Goal: Information Seeking & Learning: Learn about a topic

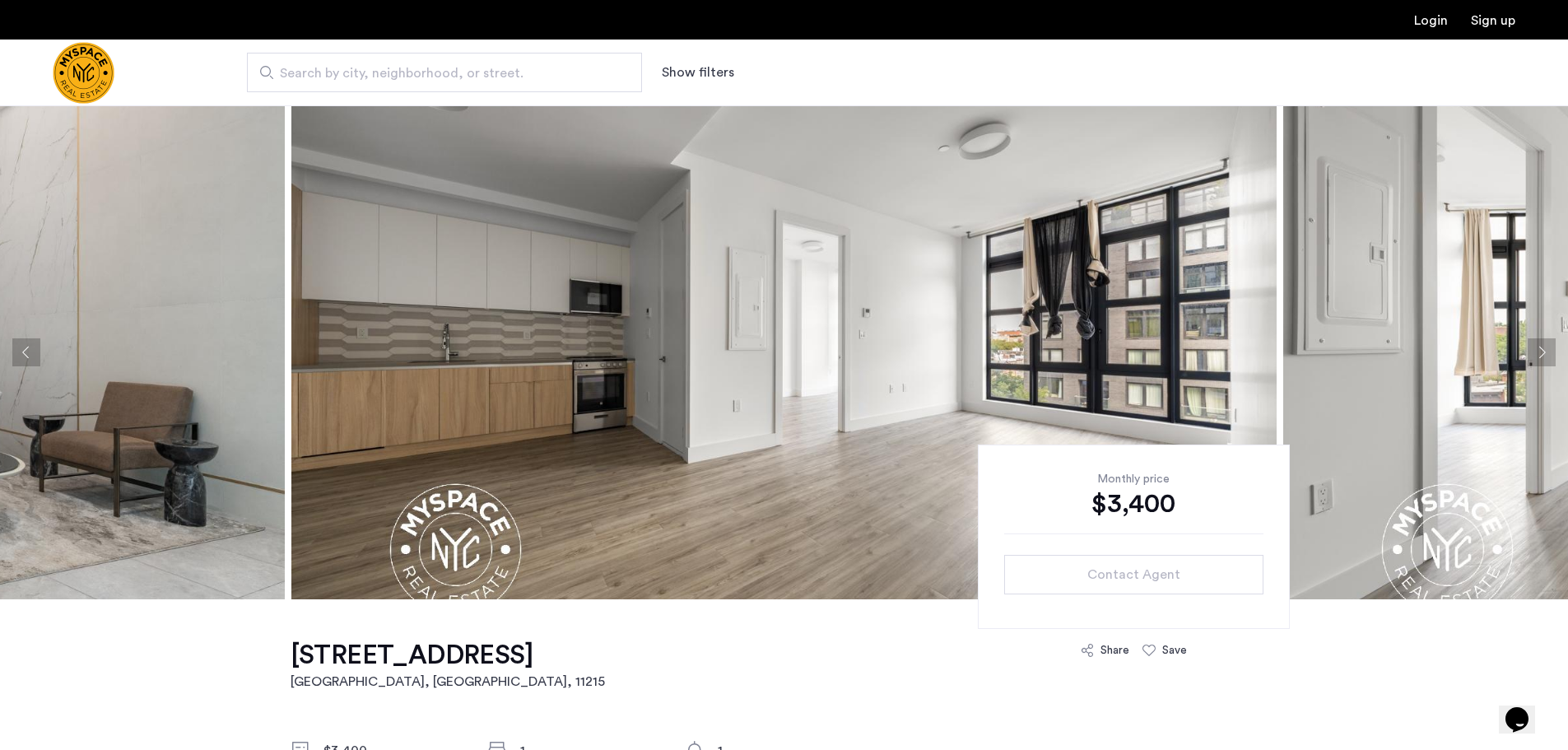
click at [1542, 346] on button "Next apartment" at bounding box center [1541, 351] width 28 height 28
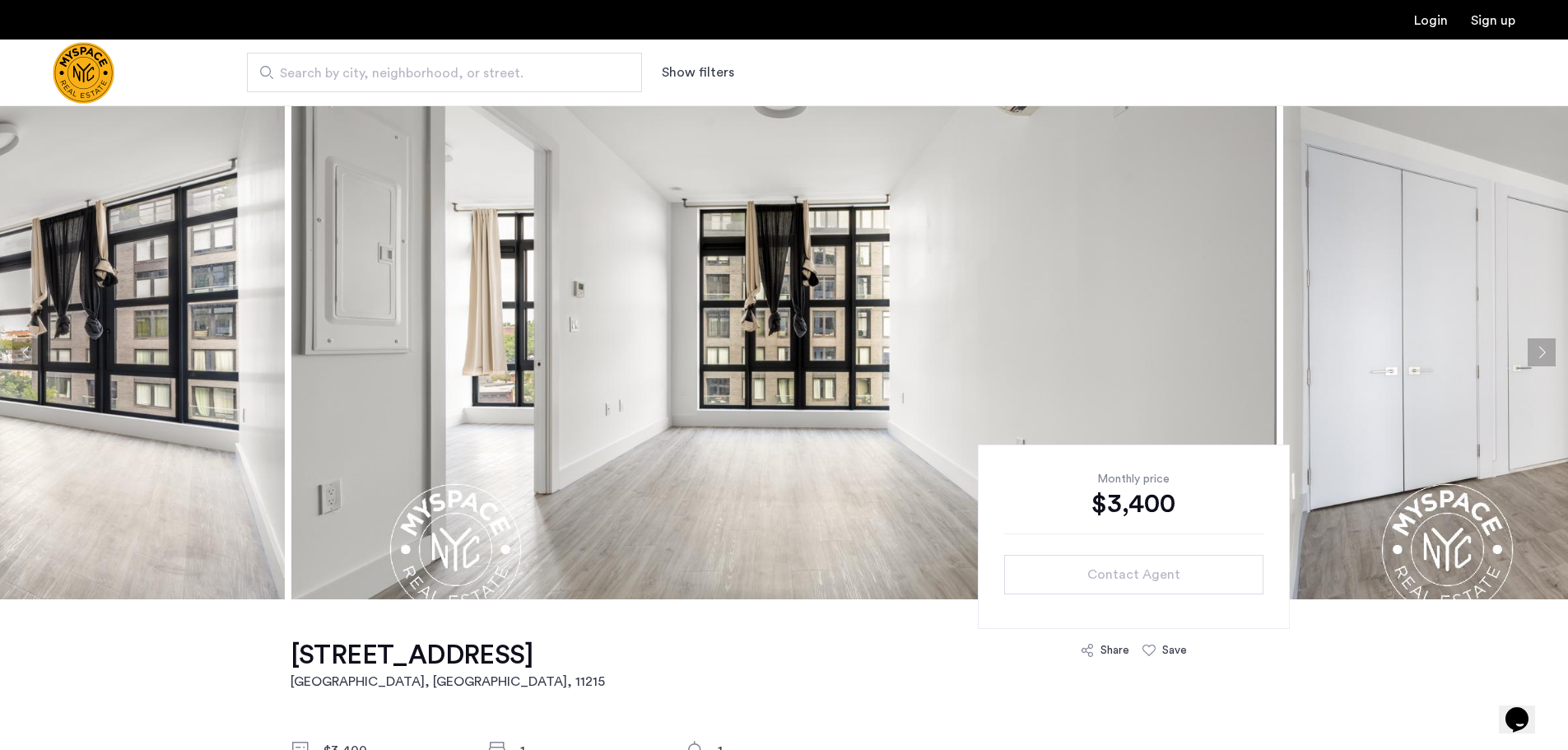
click at [1542, 346] on button "Next apartment" at bounding box center [1541, 351] width 28 height 28
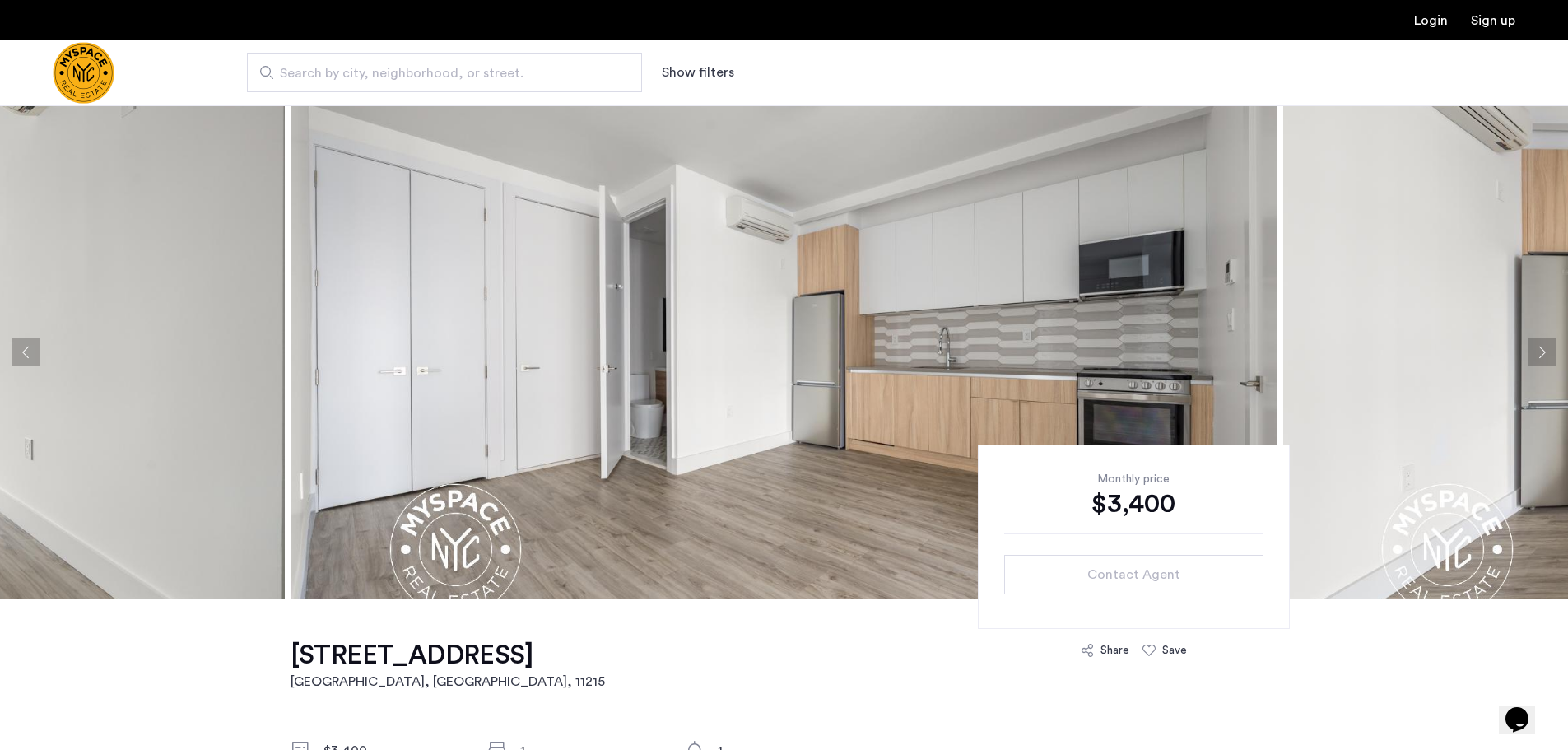
click at [1542, 346] on button "Next apartment" at bounding box center [1541, 351] width 28 height 28
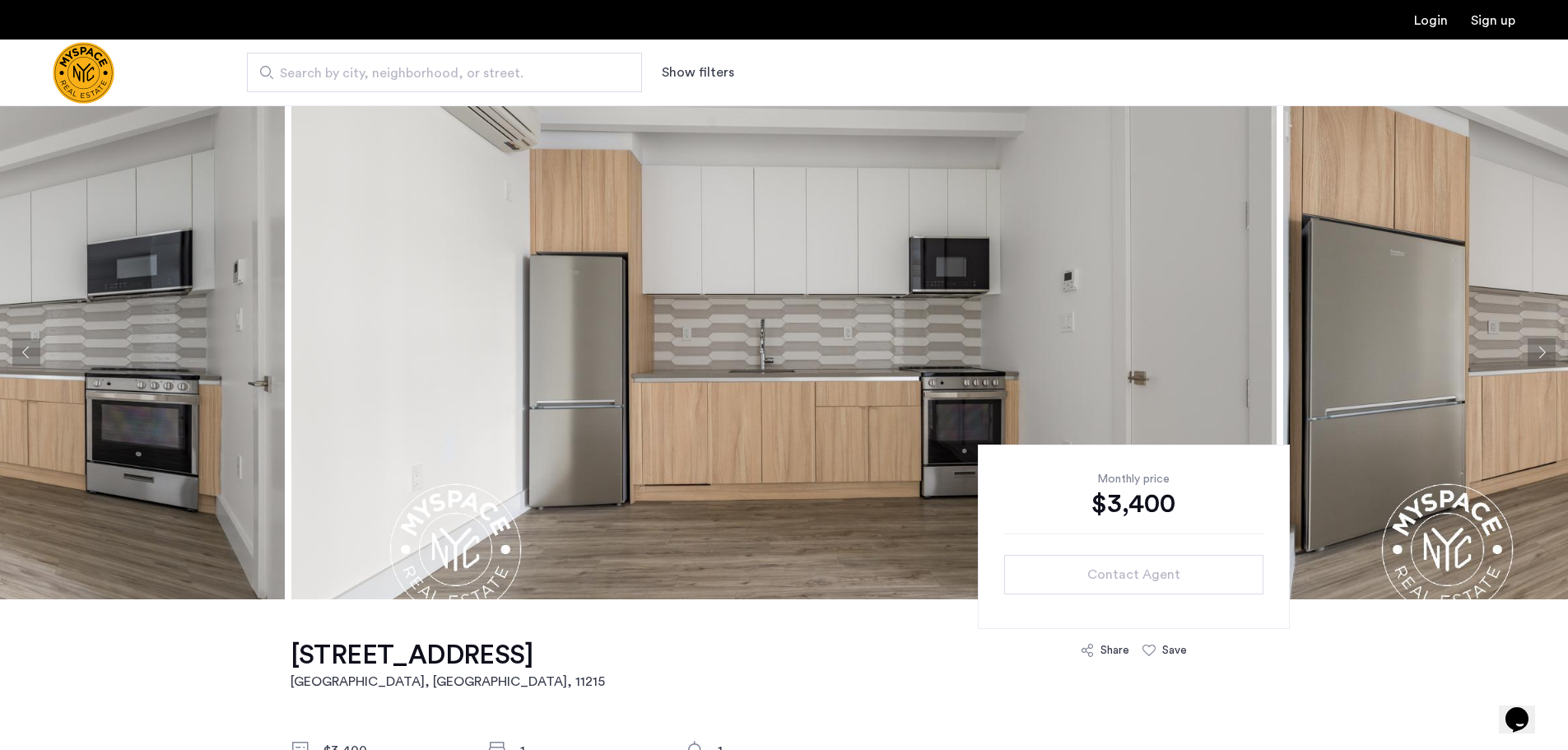
click at [1542, 346] on button "Next apartment" at bounding box center [1541, 351] width 28 height 28
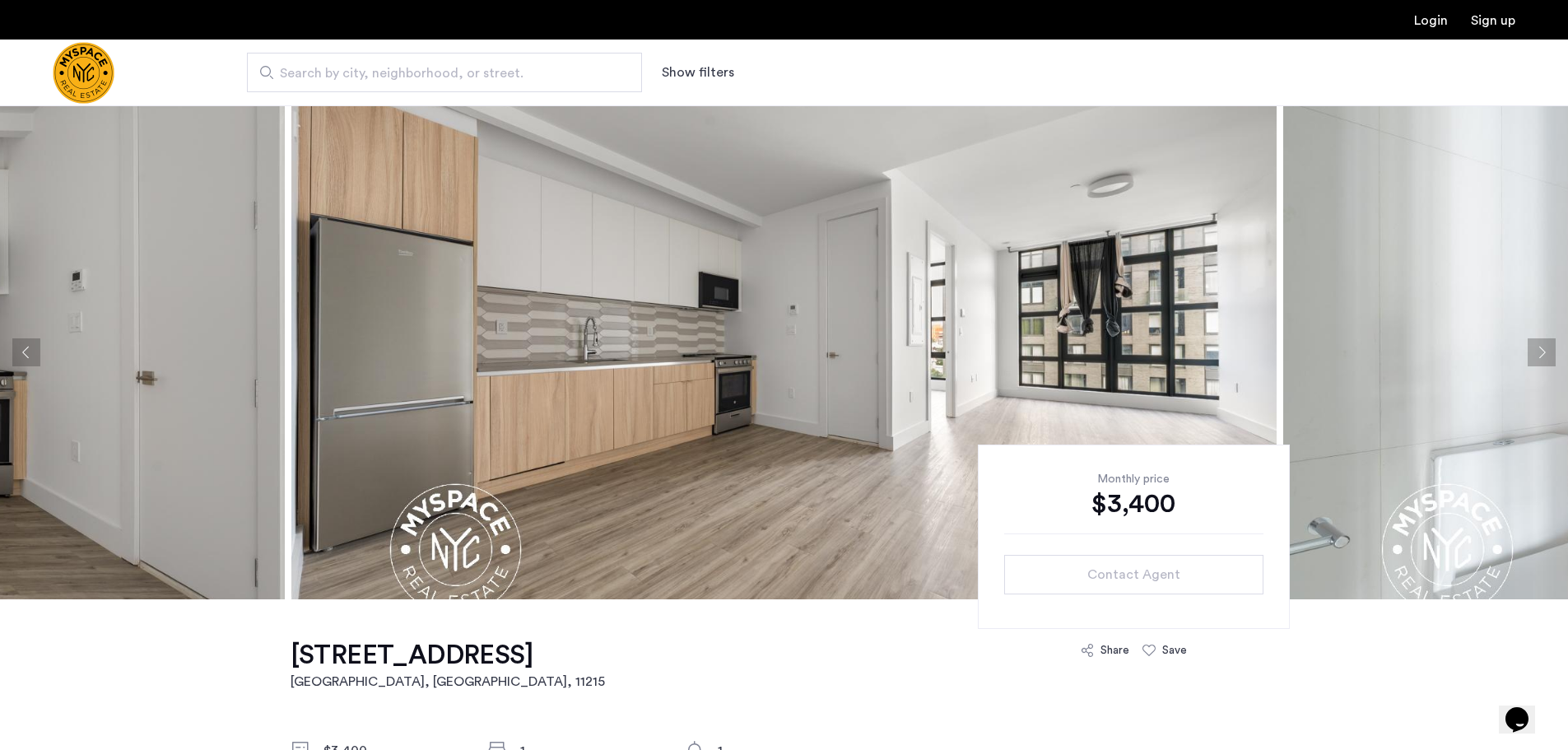
click at [1542, 346] on button "Next apartment" at bounding box center [1541, 351] width 28 height 28
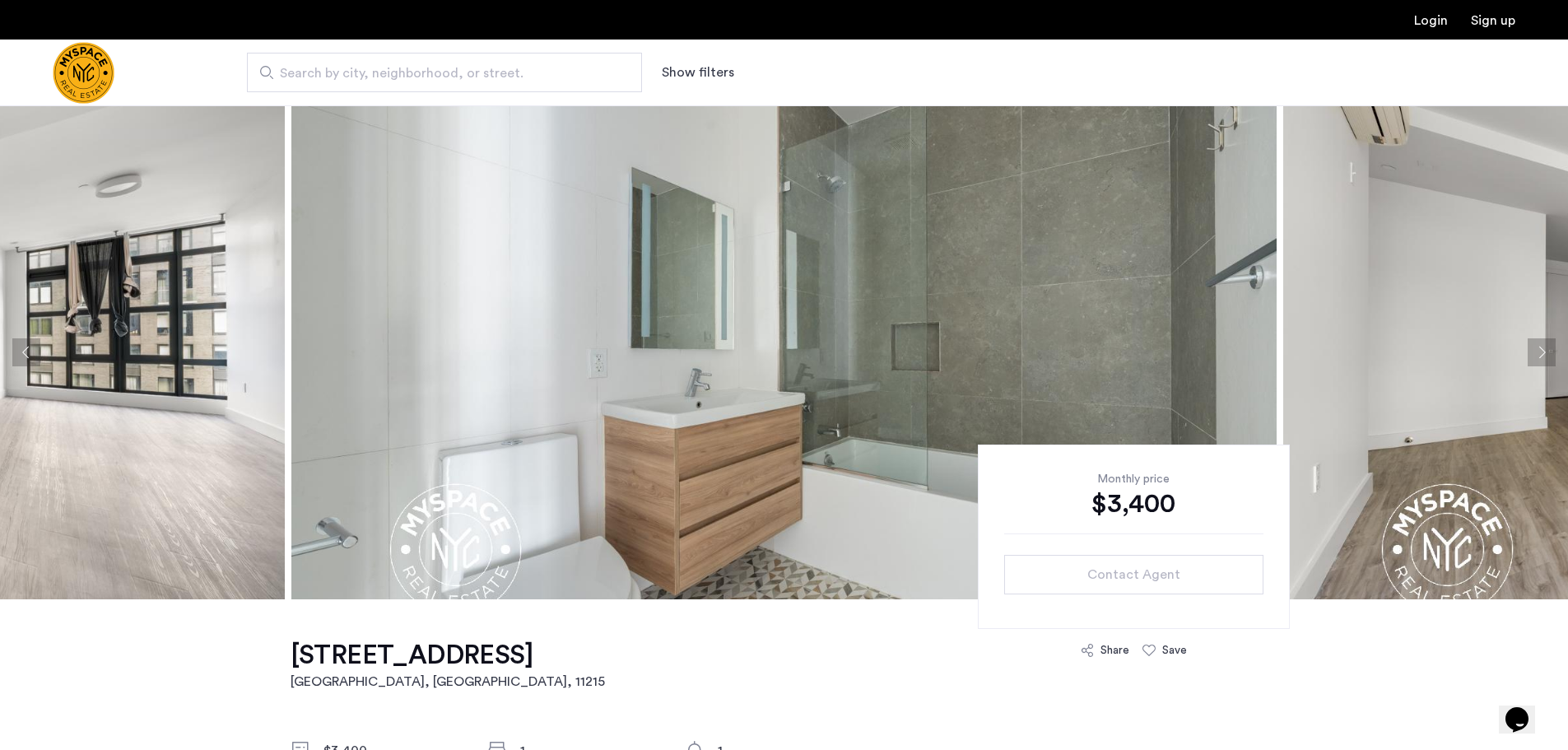
click at [1542, 346] on button "Next apartment" at bounding box center [1541, 351] width 28 height 28
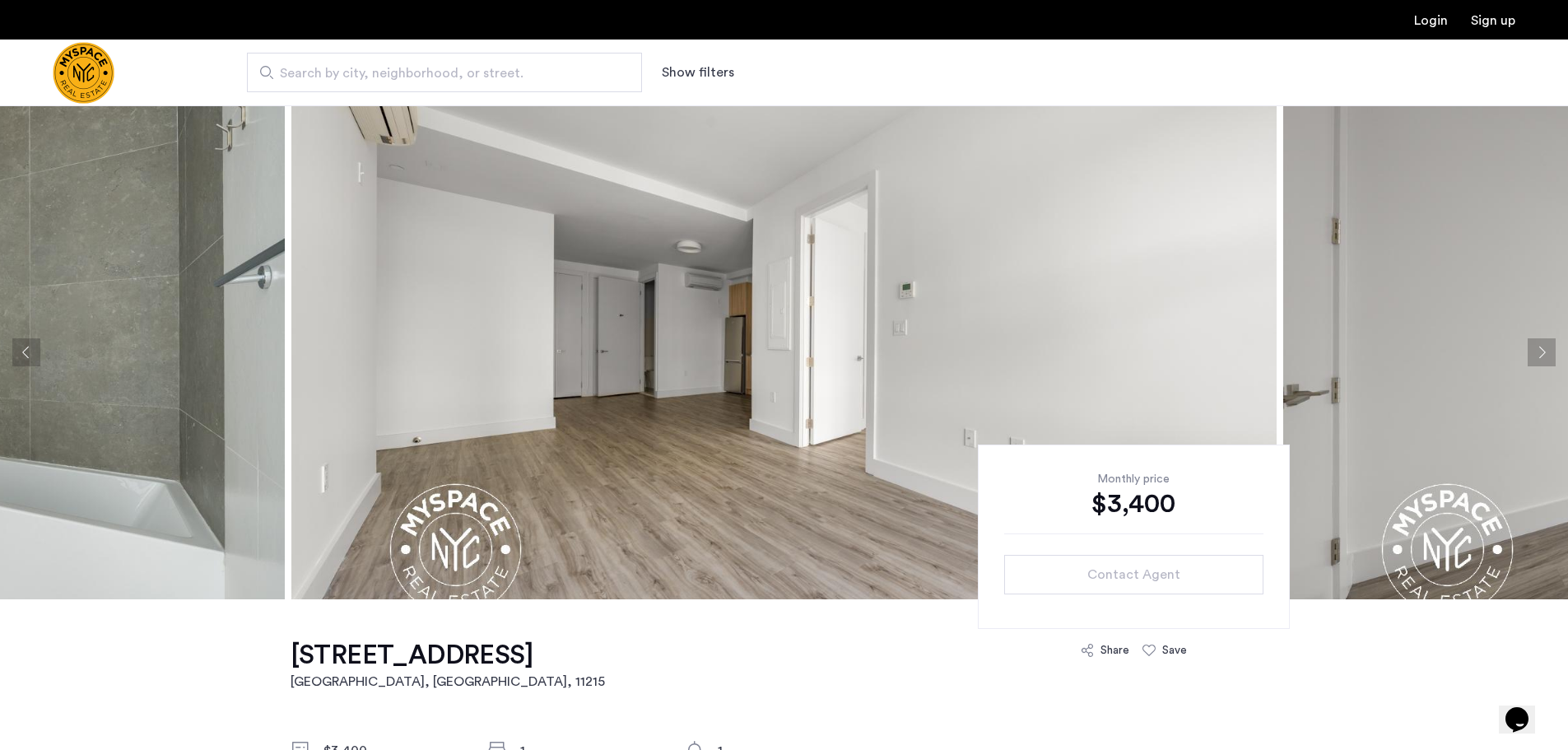
click at [1542, 346] on button "Next apartment" at bounding box center [1541, 351] width 28 height 28
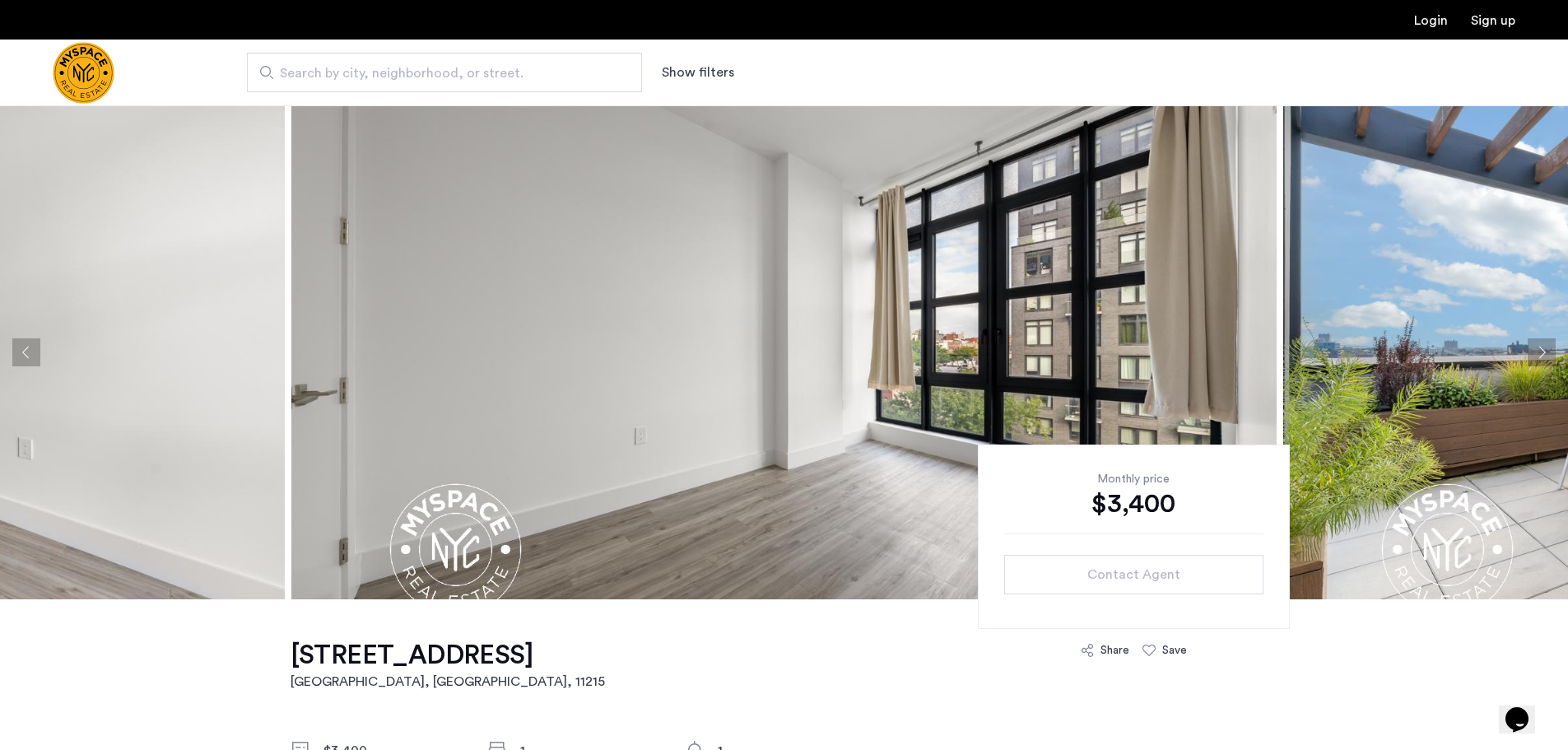
click at [1542, 346] on button "Next apartment" at bounding box center [1541, 351] width 28 height 28
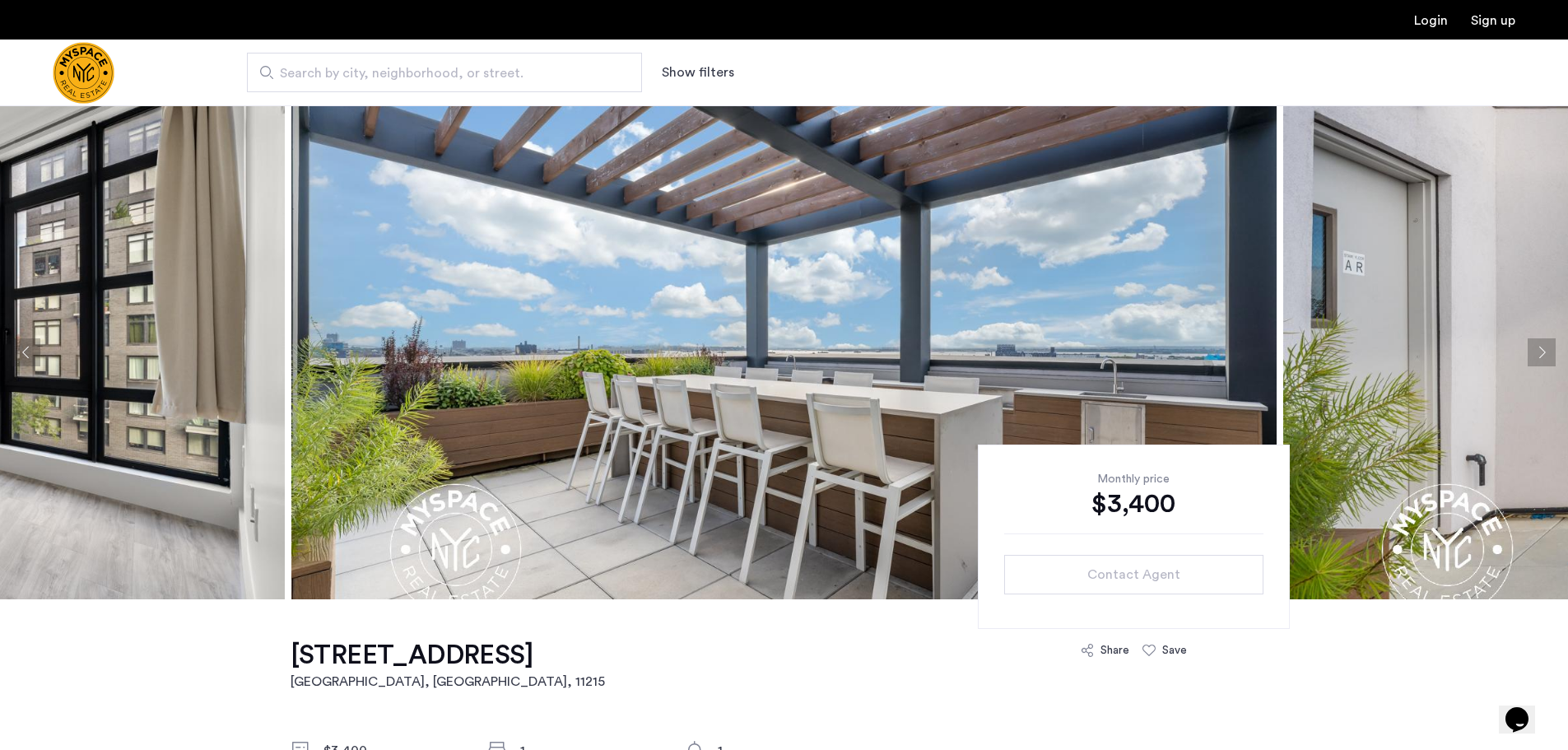
click at [1542, 346] on button "Next apartment" at bounding box center [1541, 351] width 28 height 28
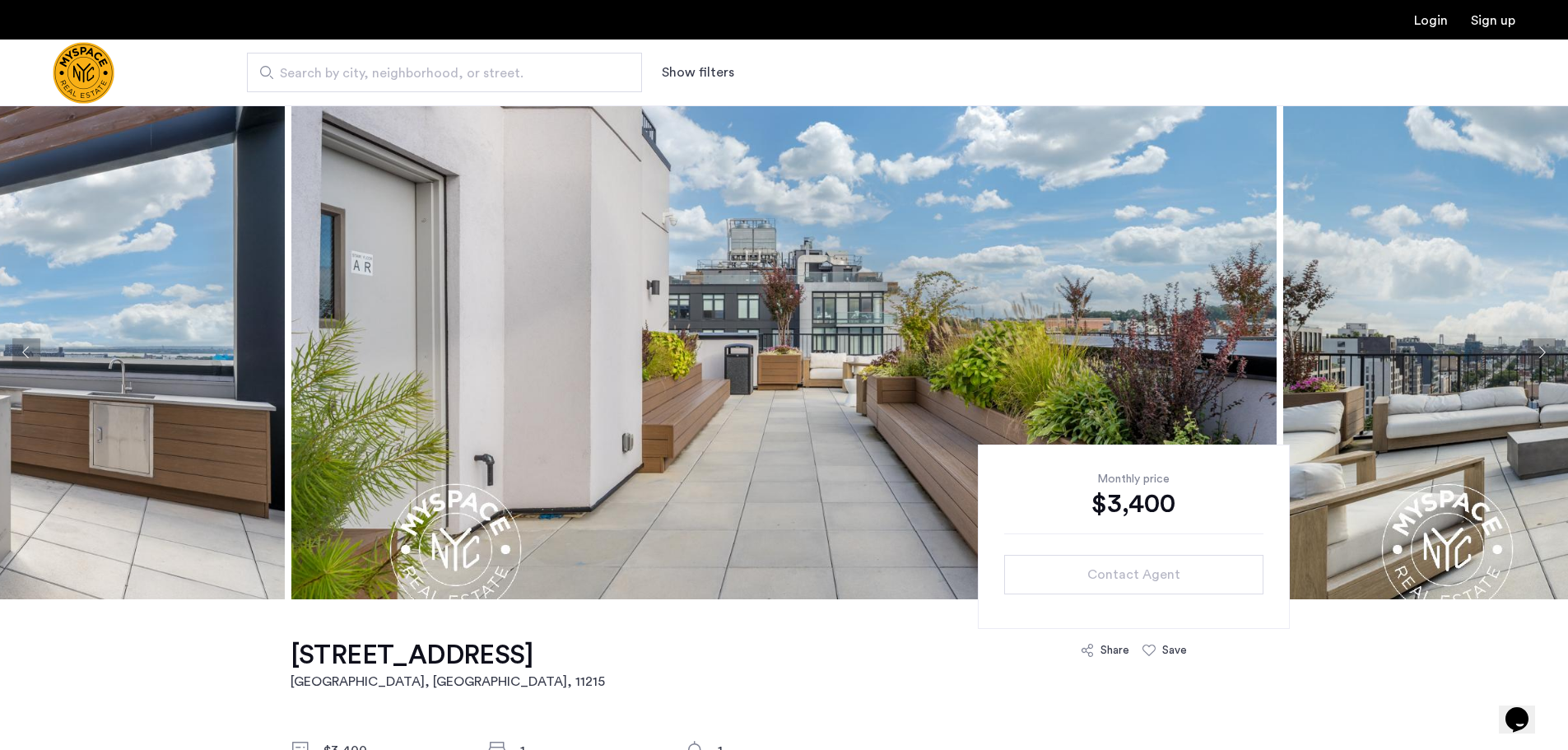
click at [1542, 346] on button "Next apartment" at bounding box center [1541, 351] width 28 height 28
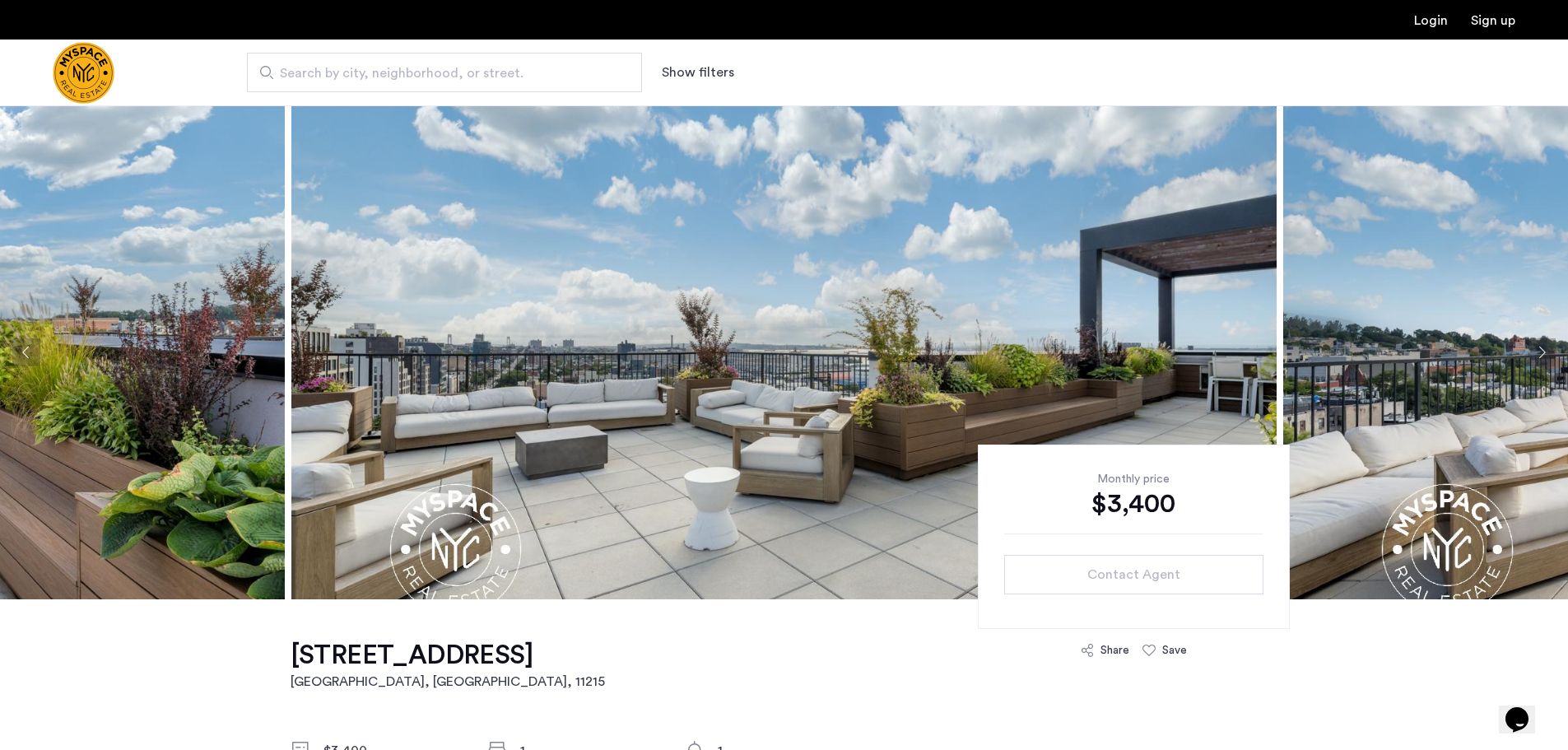
click at [1542, 346] on button "Next apartment" at bounding box center [1541, 351] width 28 height 28
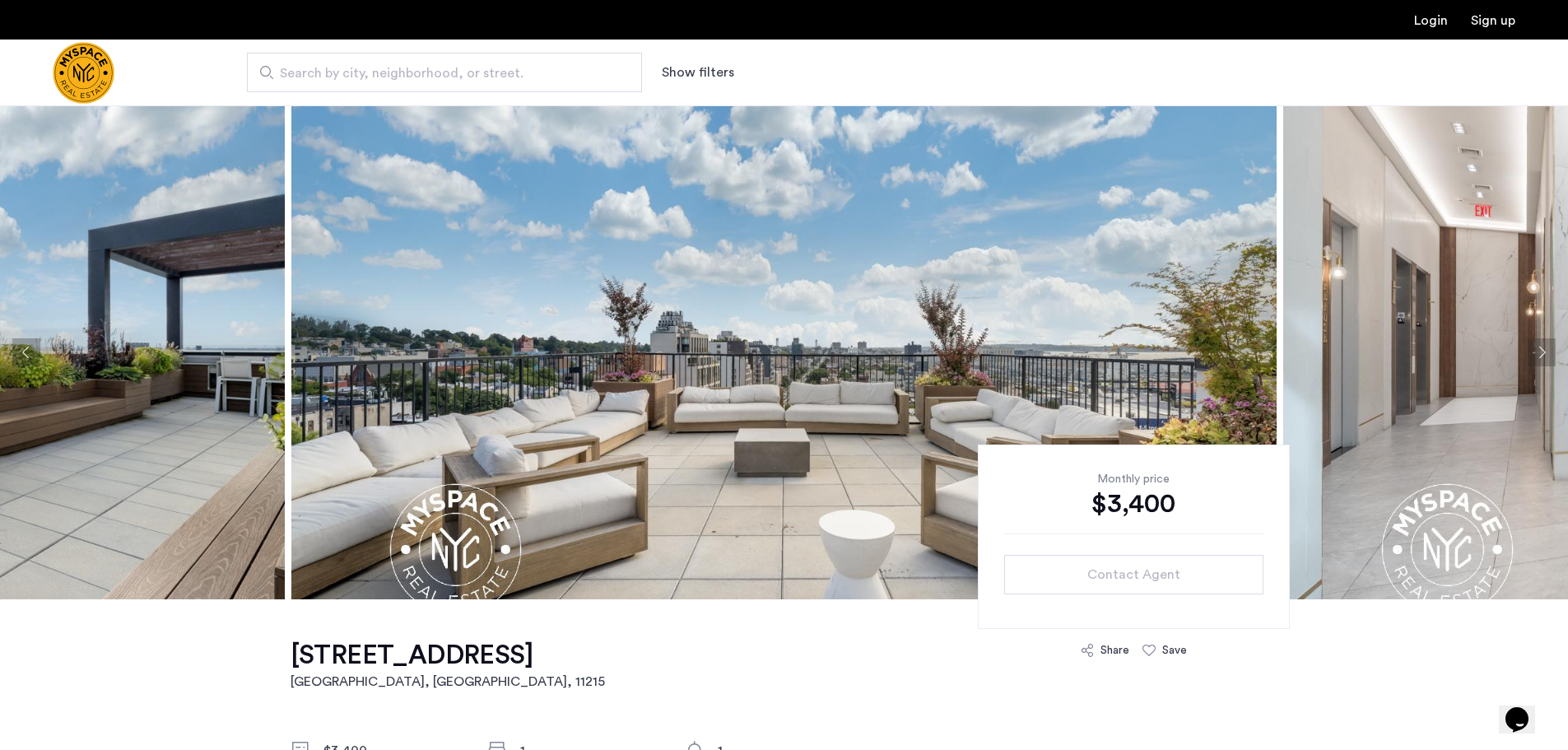
click at [1542, 346] on button "Next apartment" at bounding box center [1541, 351] width 28 height 28
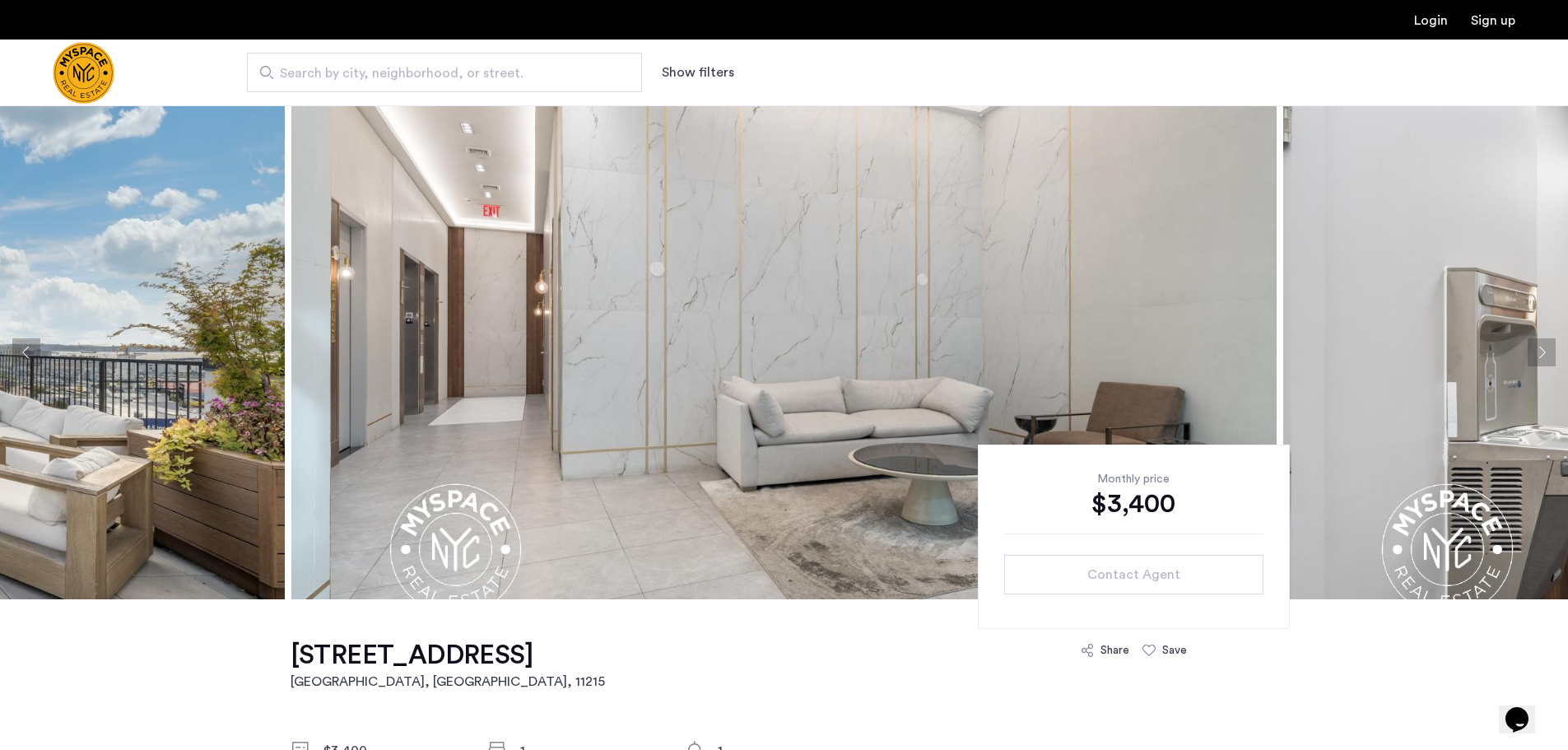
click at [1542, 346] on button "Next apartment" at bounding box center [1541, 351] width 28 height 28
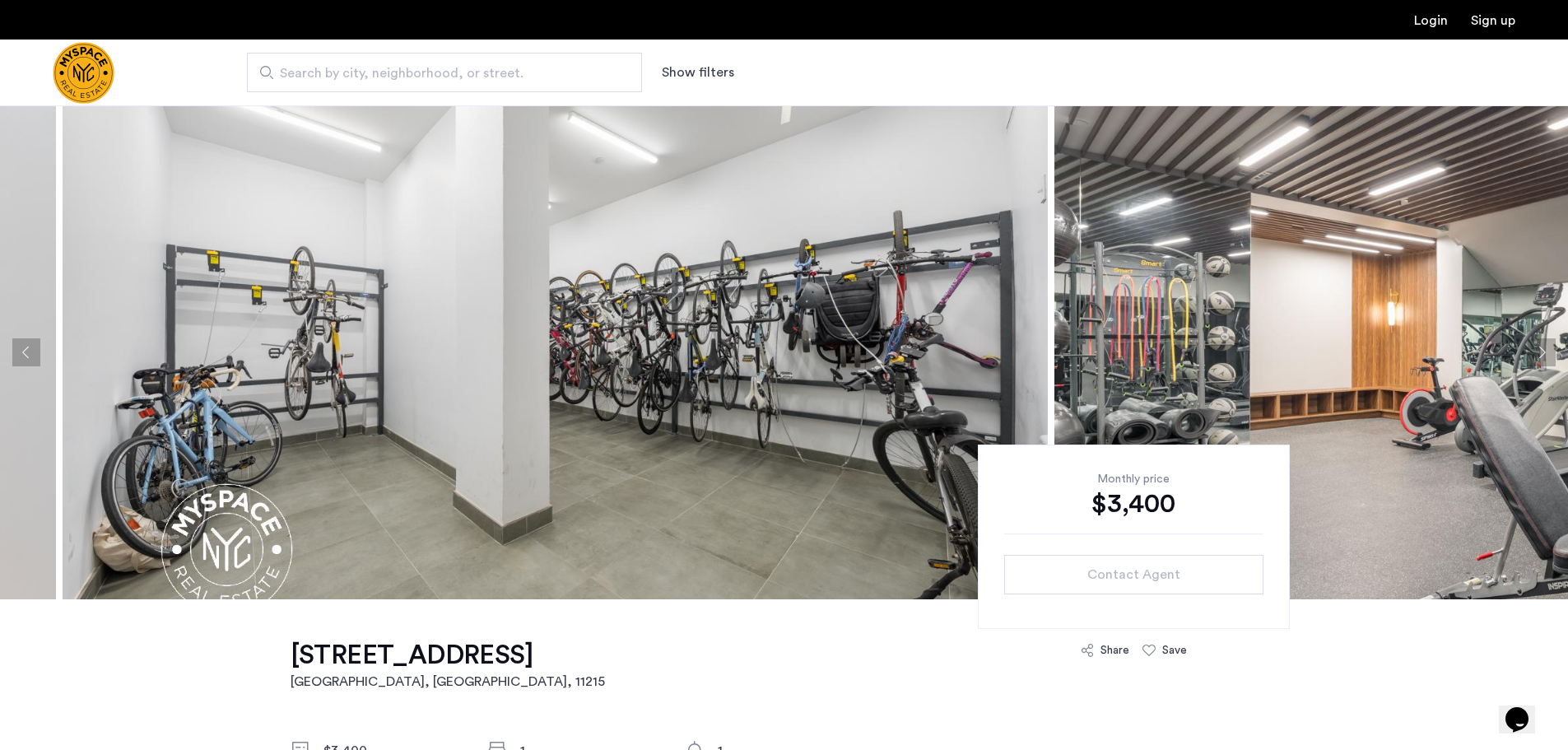
drag, startPoint x: 1341, startPoint y: 341, endPoint x: 0, endPoint y: 222, distance: 1346.3
click at [62, 222] on img at bounding box center [555, 352] width 985 height 494
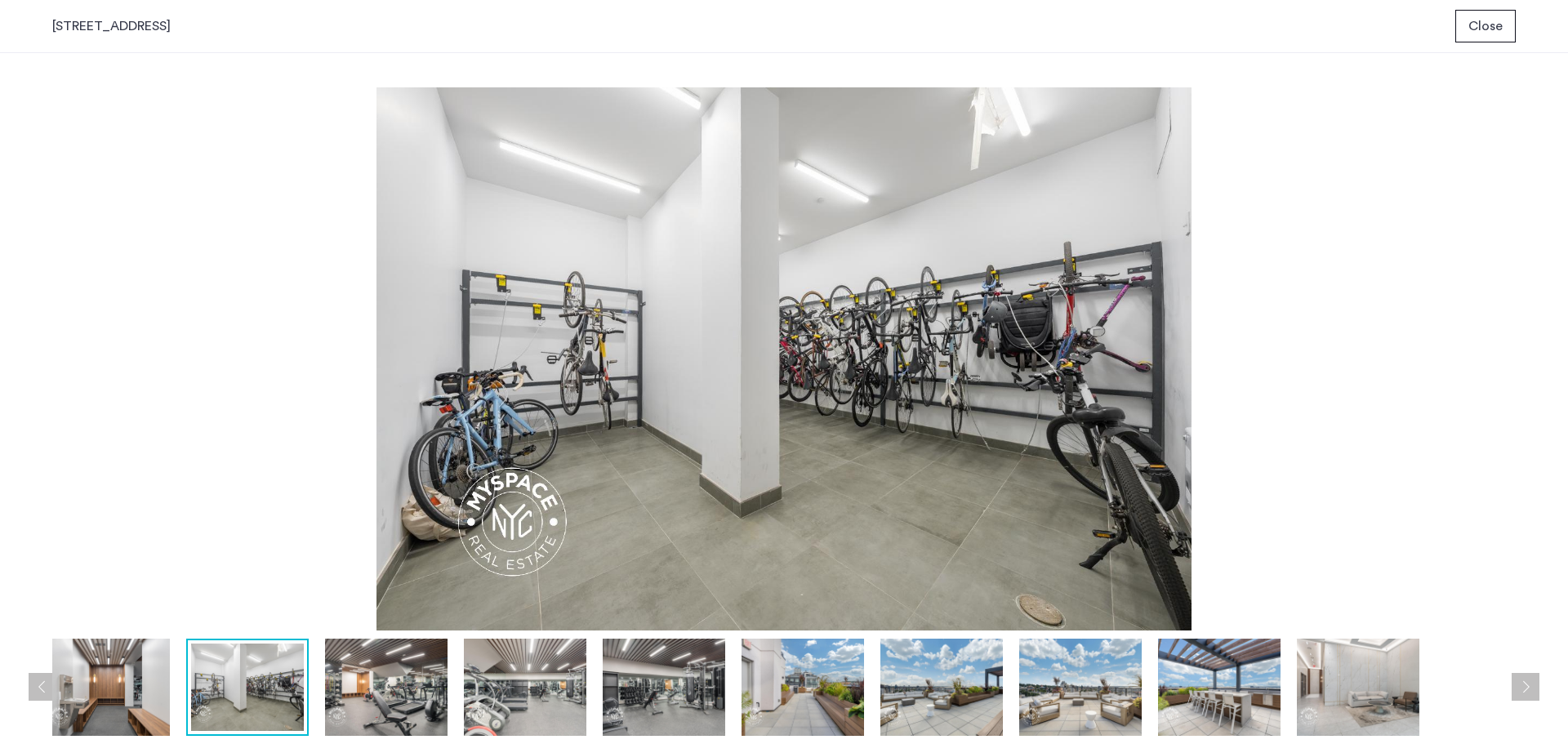
click at [386, 700] on img at bounding box center [386, 687] width 123 height 97
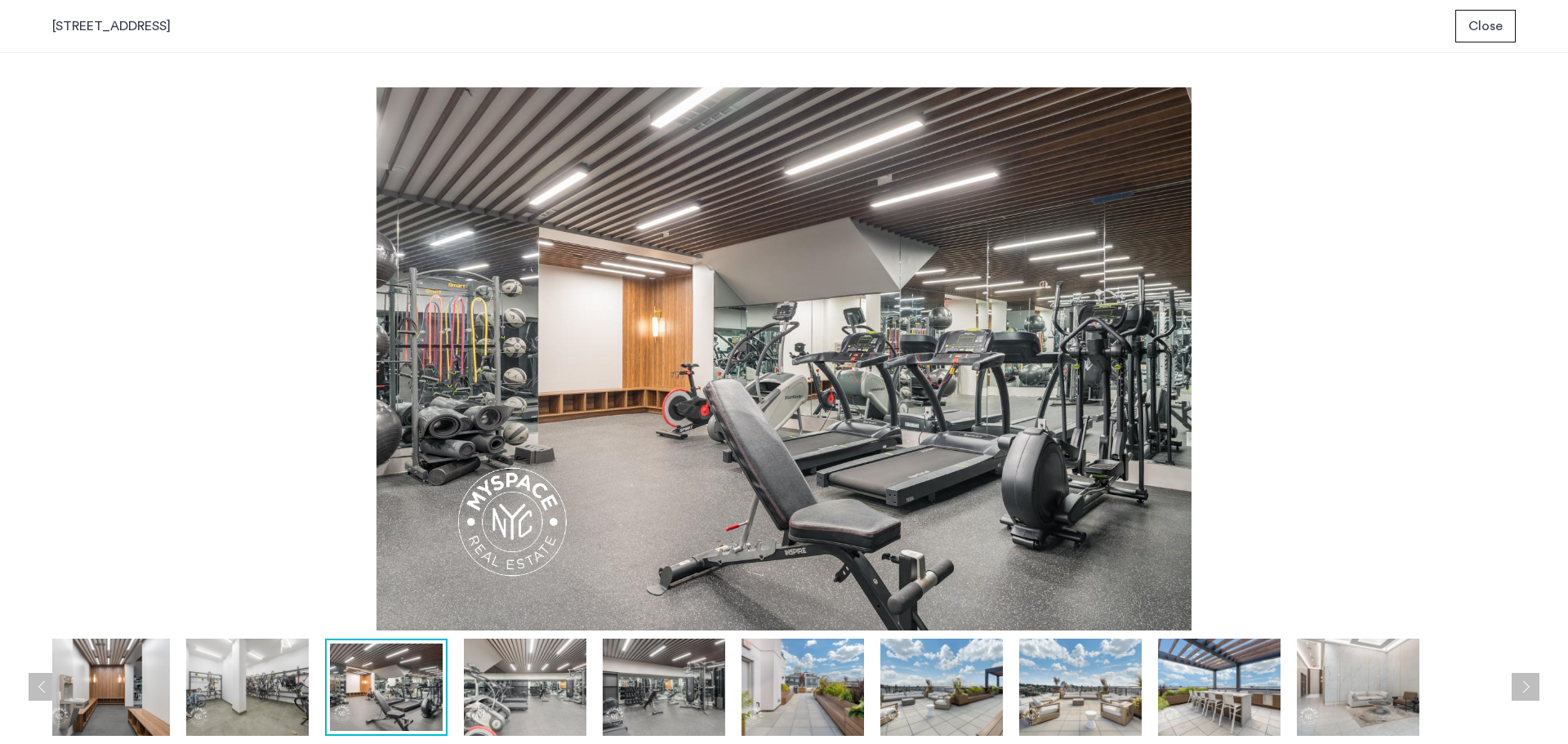
click at [508, 666] on img at bounding box center [525, 687] width 123 height 97
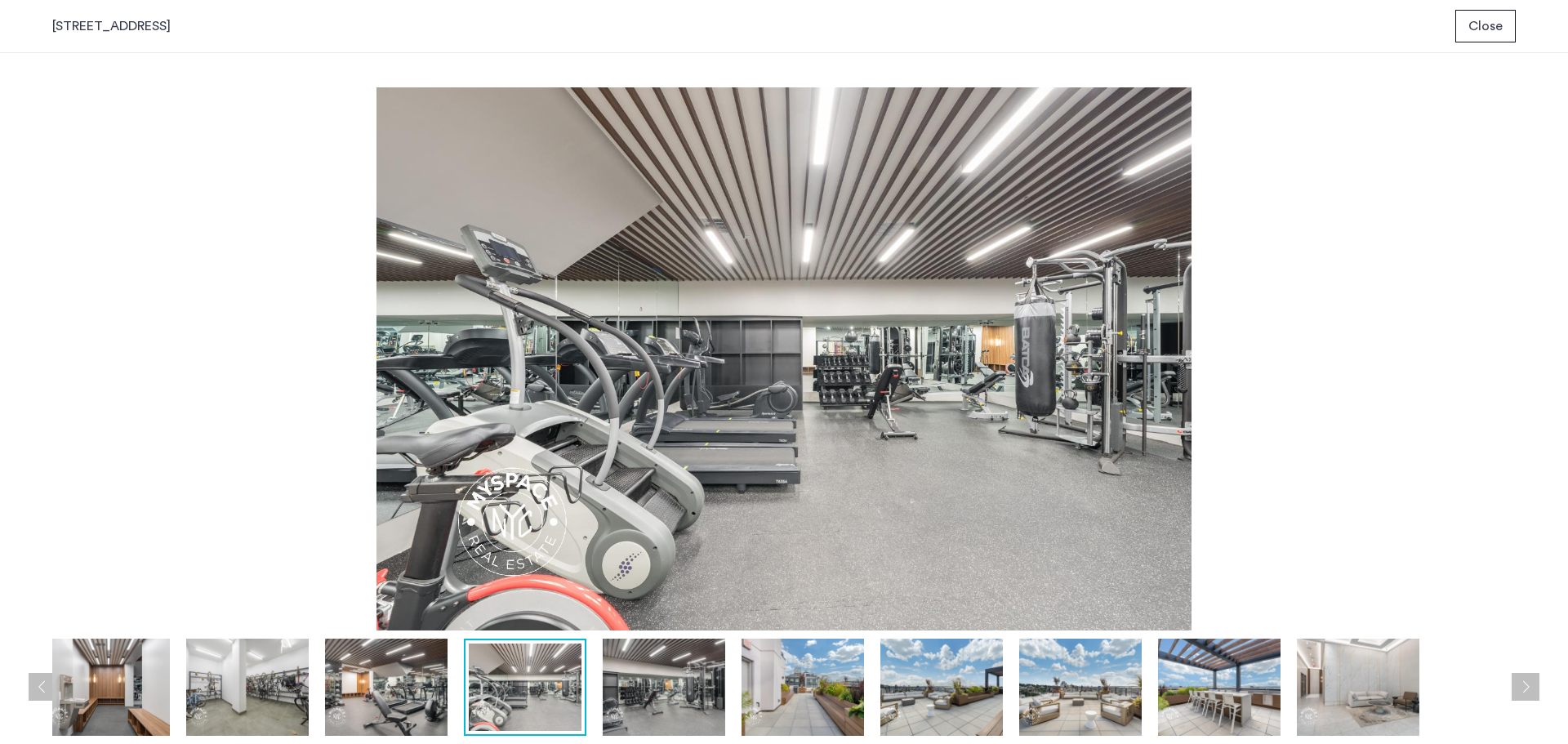
click at [651, 707] on img at bounding box center [664, 687] width 123 height 97
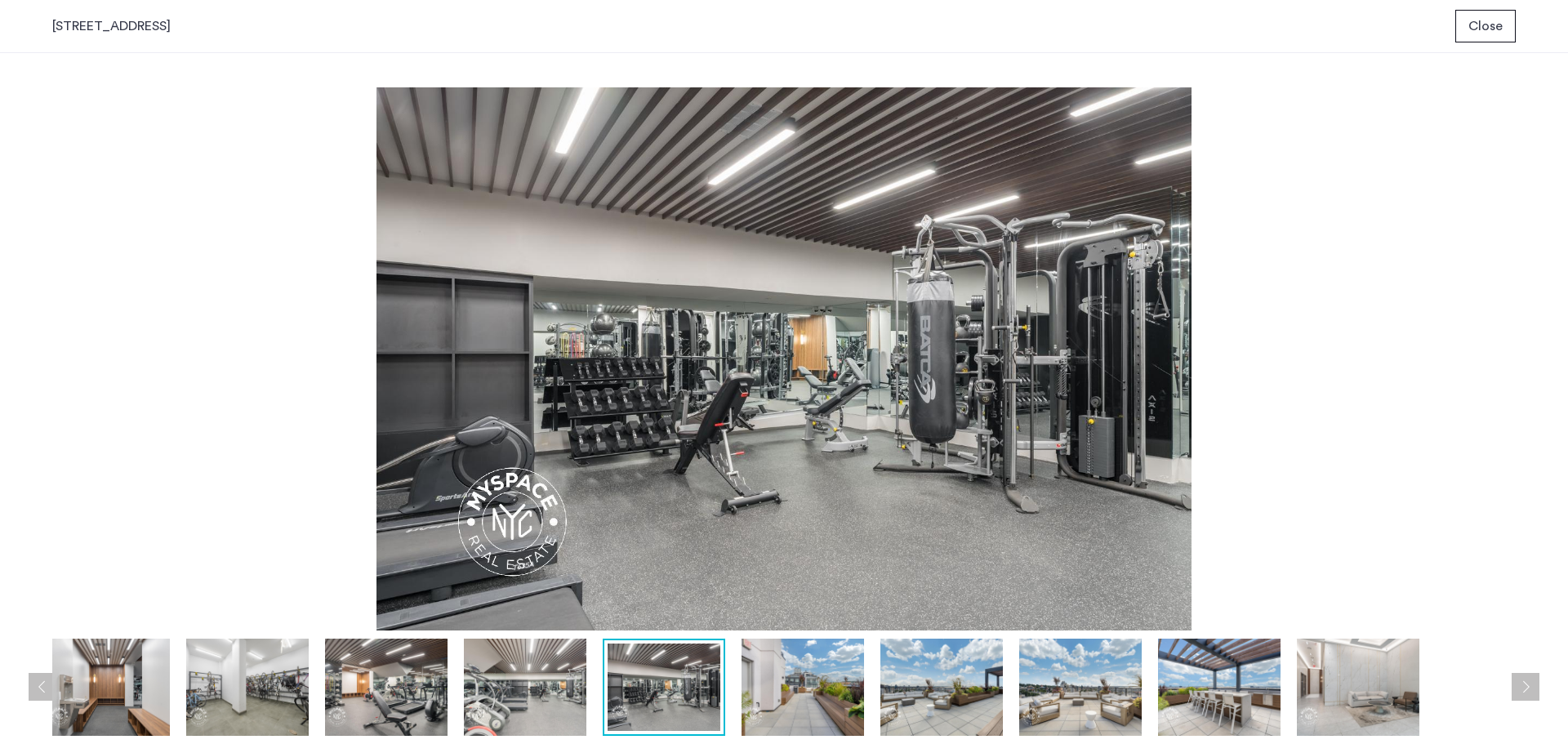
click at [1528, 687] on button "Next apartment" at bounding box center [1525, 686] width 28 height 28
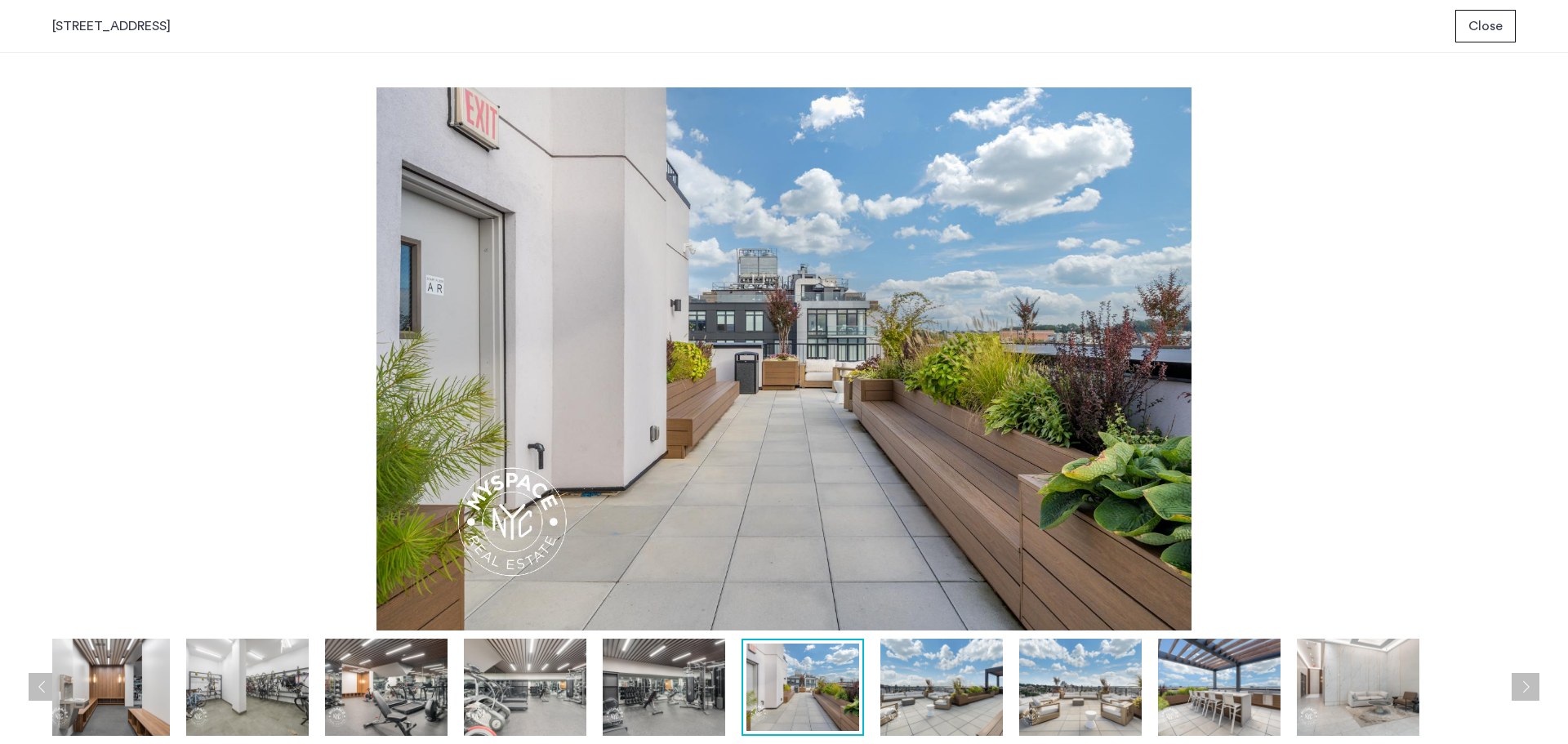
click at [1528, 687] on button "Next apartment" at bounding box center [1525, 686] width 28 height 28
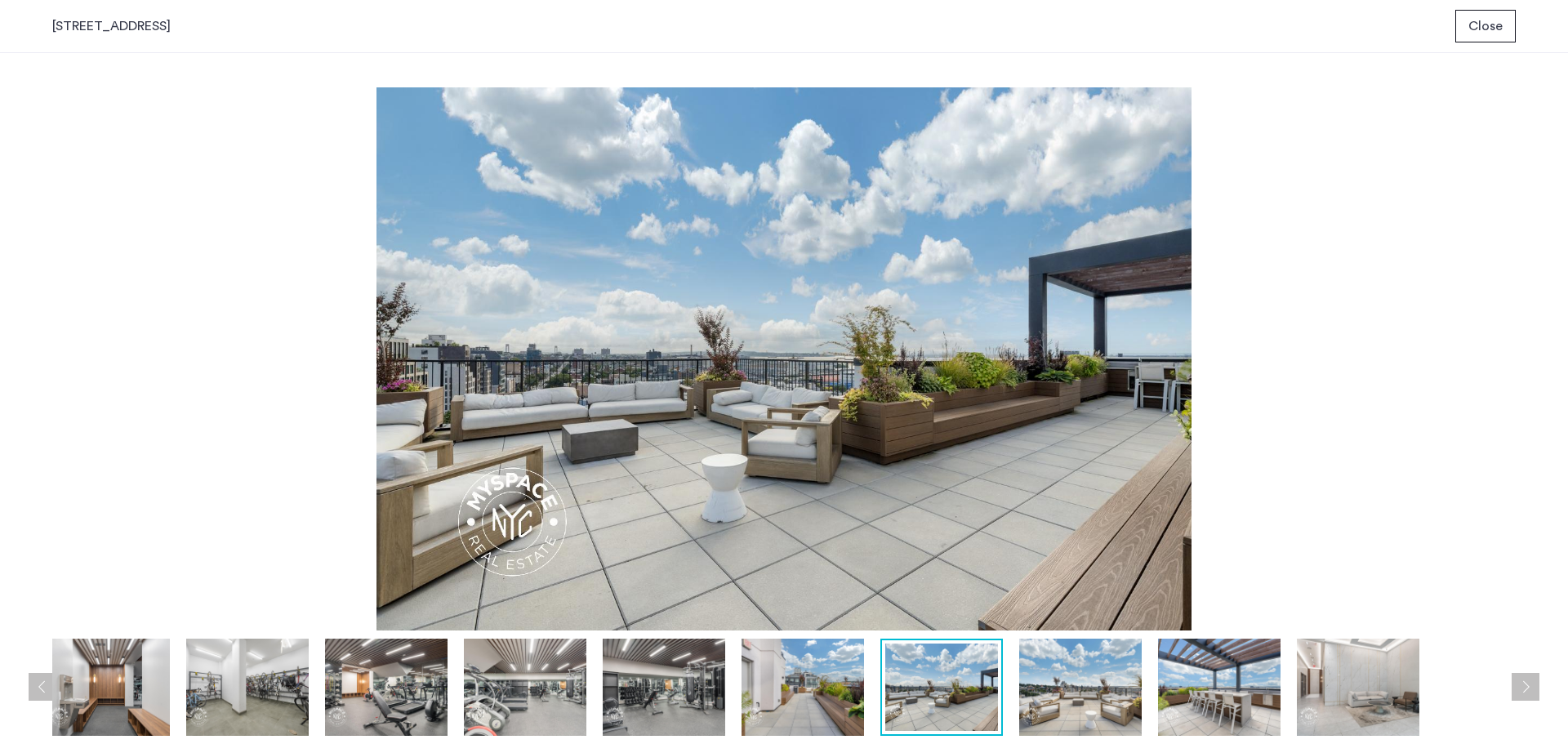
click at [1528, 687] on button "Next apartment" at bounding box center [1525, 686] width 28 height 28
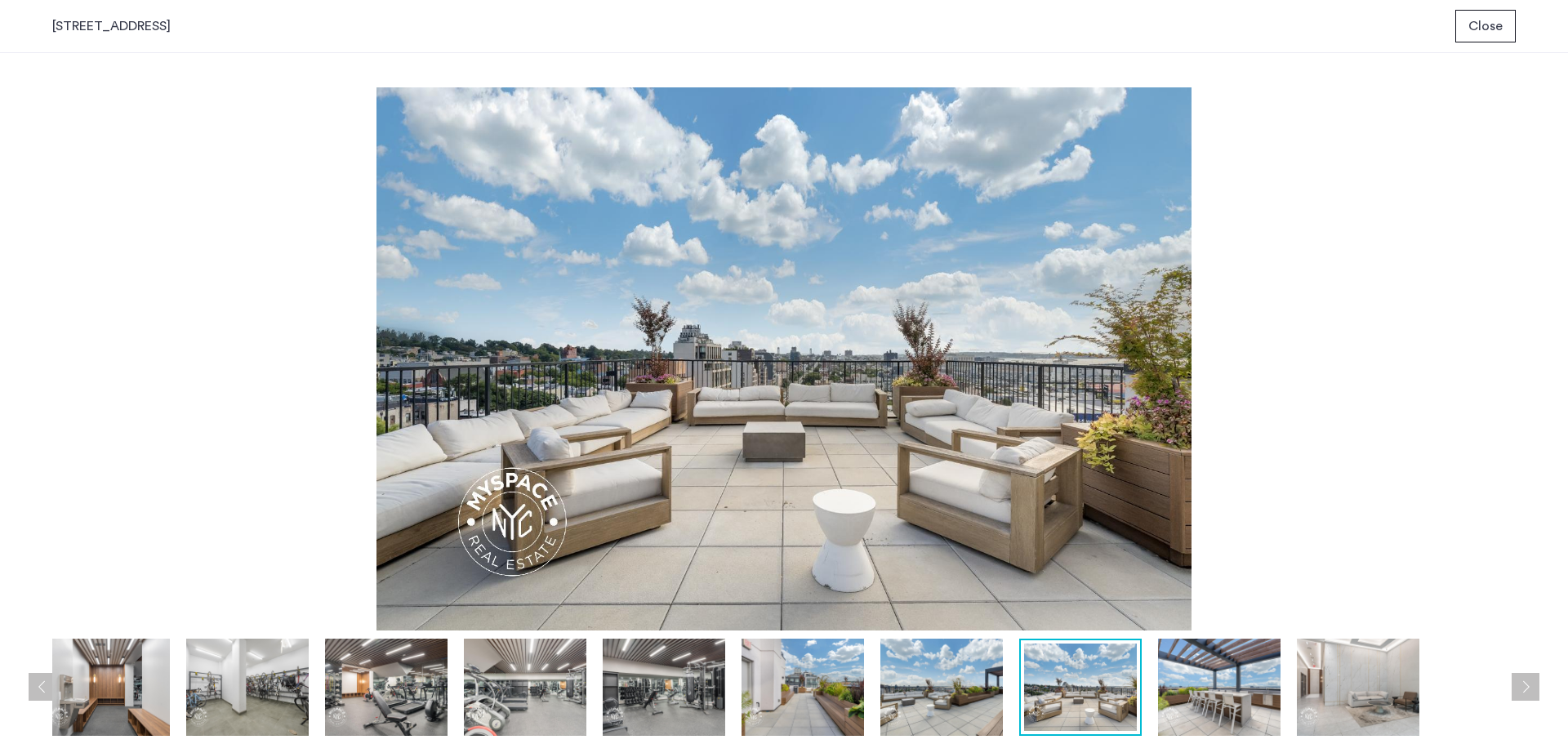
click at [1528, 687] on button "Next apartment" at bounding box center [1525, 686] width 28 height 28
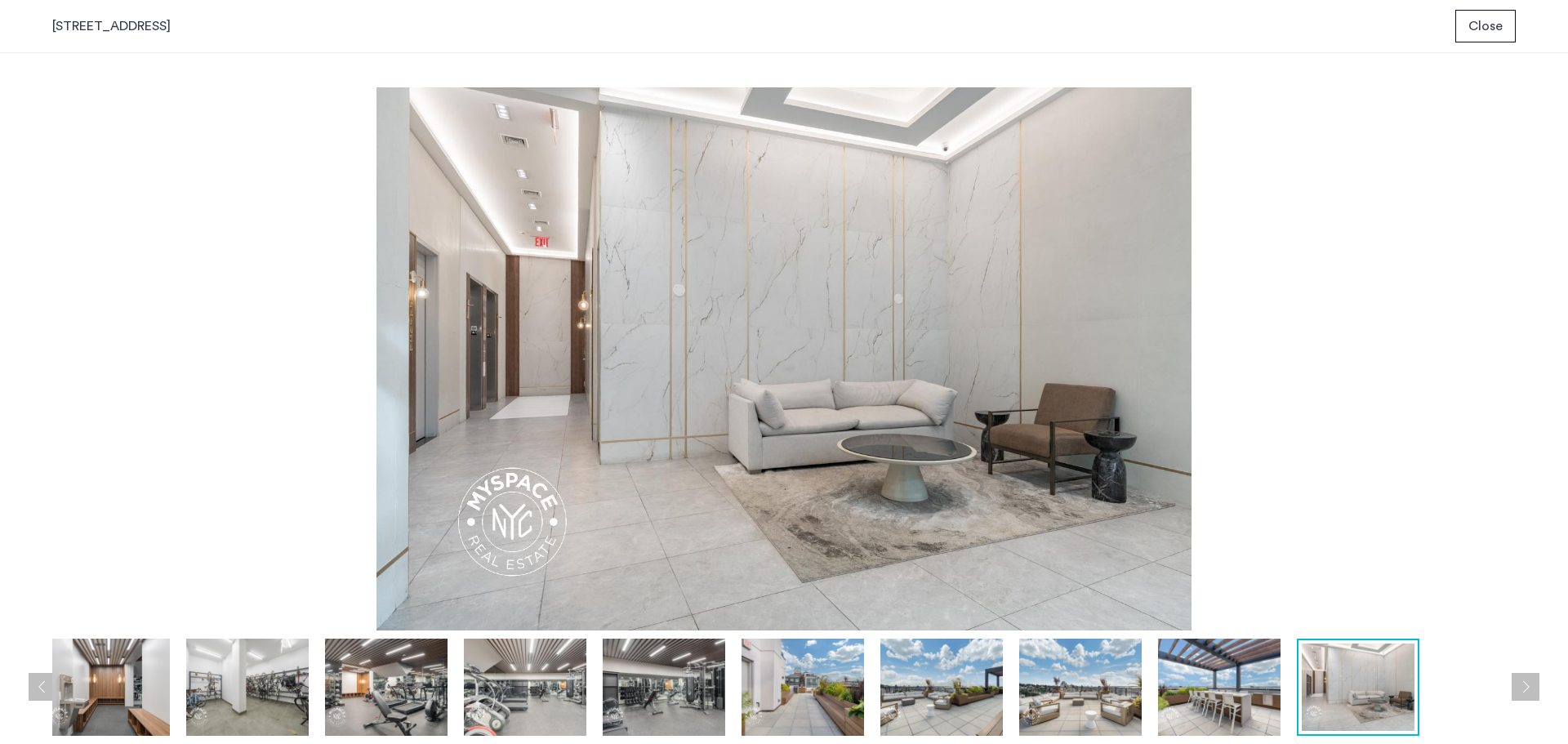
click at [1528, 687] on button "Next apartment" at bounding box center [1525, 686] width 28 height 28
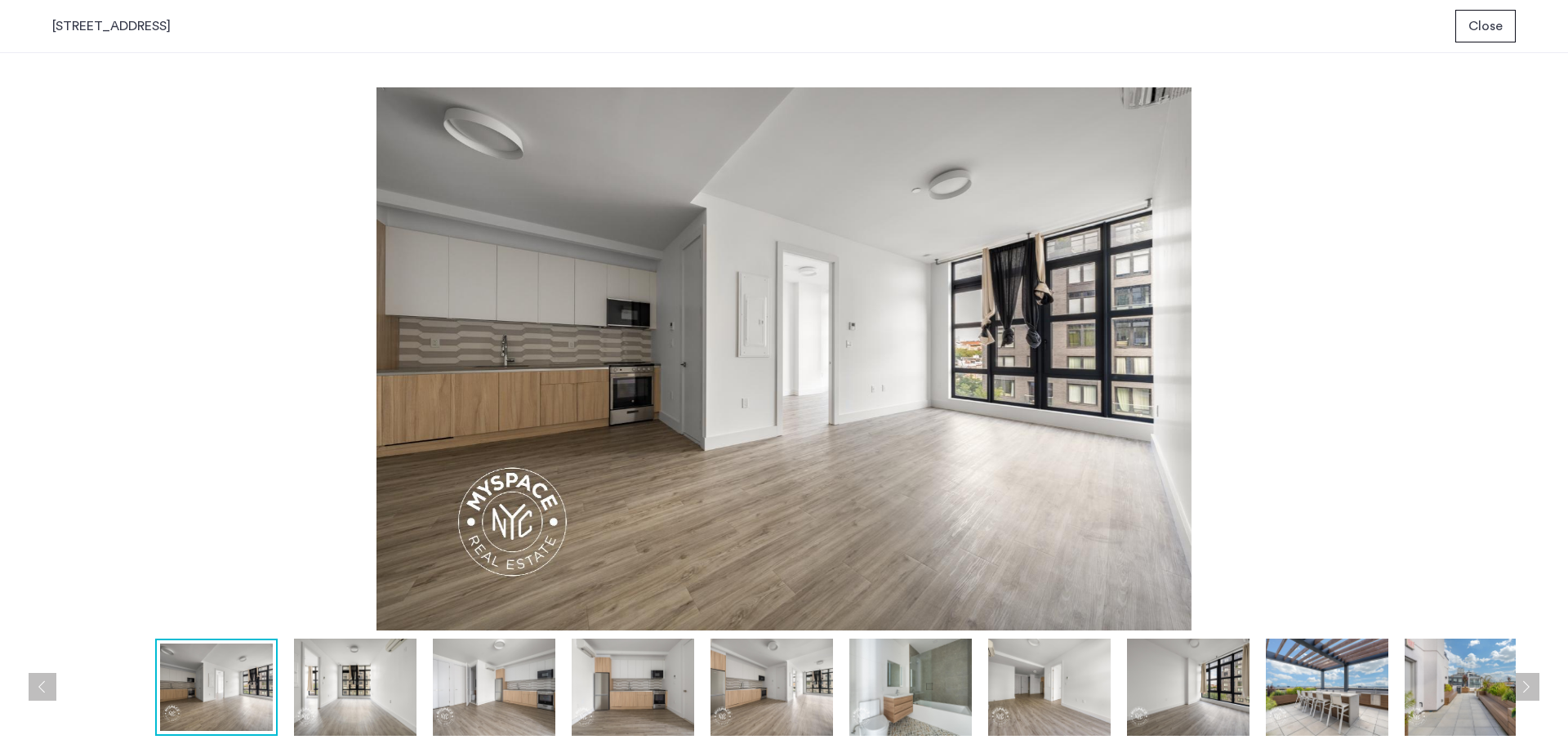
click at [1528, 687] on button "Next apartment" at bounding box center [1525, 686] width 28 height 28
